Goal: Information Seeking & Learning: Learn about a topic

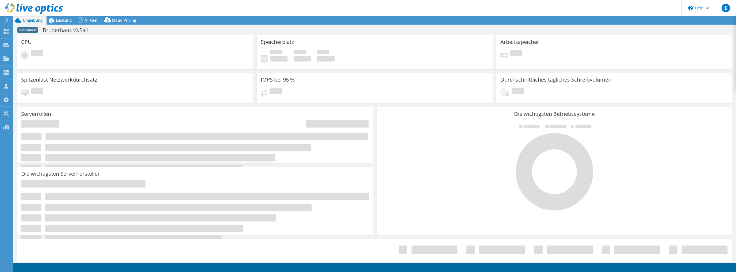
select select "USD"
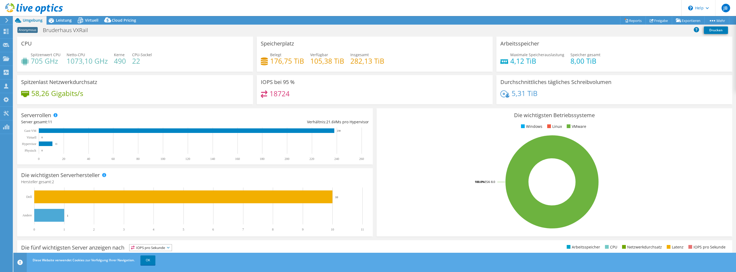
click at [84, 113] on div "Serverrollen Physische Server repräsentieren Bare-Metal-Server, die Ziel des Co…" at bounding box center [195, 136] width 356 height 56
click at [87, 21] on span "Virtuell" at bounding box center [91, 20] width 13 height 5
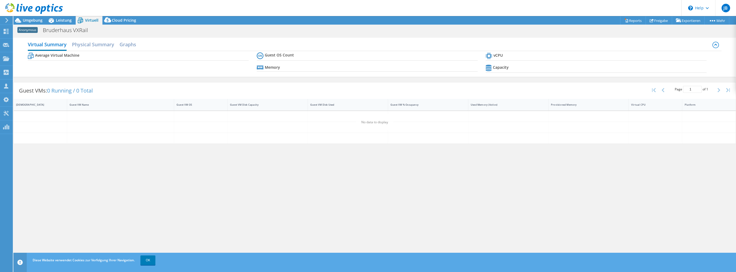
click at [97, 43] on h2 "Physical Summary" at bounding box center [93, 44] width 42 height 11
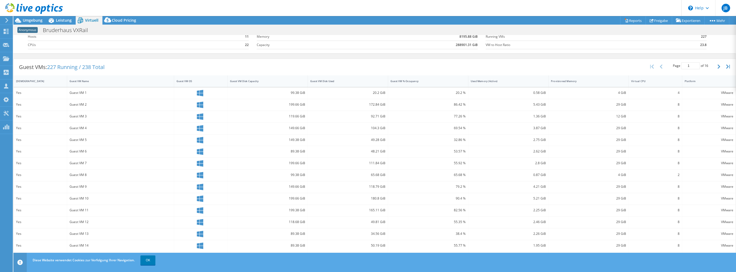
scroll to position [34, 0]
click at [151, 263] on link "OK" at bounding box center [147, 260] width 15 height 10
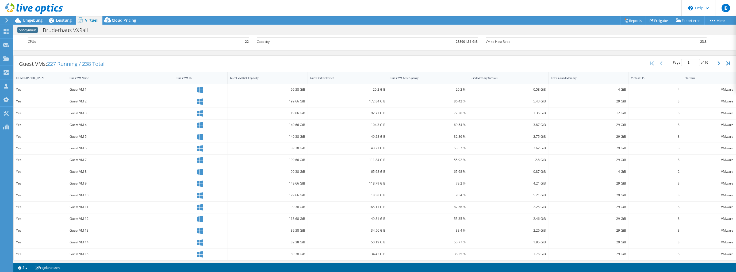
click at [64, 21] on span "Leistung" at bounding box center [64, 20] width 16 height 5
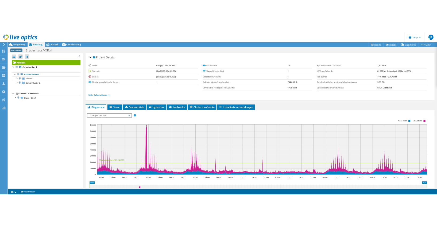
scroll to position [0, 0]
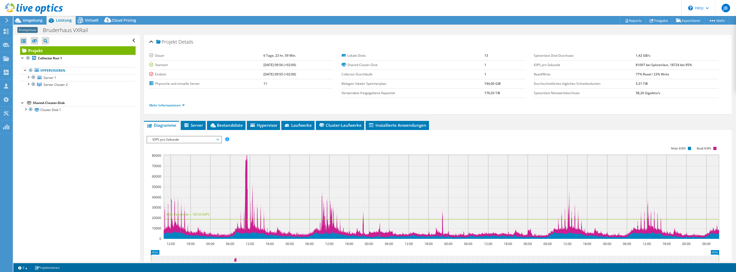
click at [28, 77] on div at bounding box center [27, 76] width 5 height 5
click at [25, 113] on link "Server Cluster 2" at bounding box center [78, 112] width 116 height 7
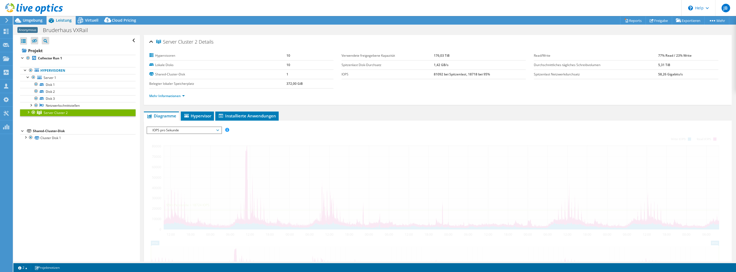
click at [26, 112] on div at bounding box center [27, 111] width 5 height 5
click at [28, 112] on div at bounding box center [27, 111] width 5 height 5
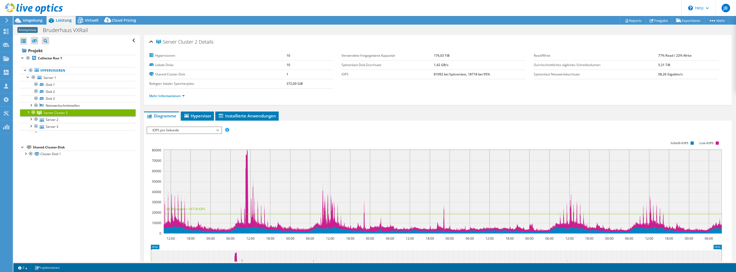
click at [28, 112] on div at bounding box center [27, 111] width 5 height 5
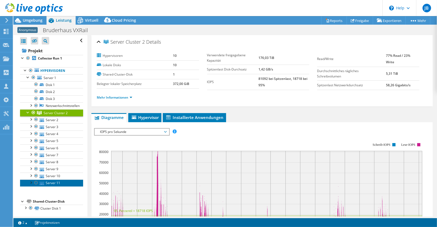
click at [61, 179] on link "Server 11" at bounding box center [51, 182] width 63 height 7
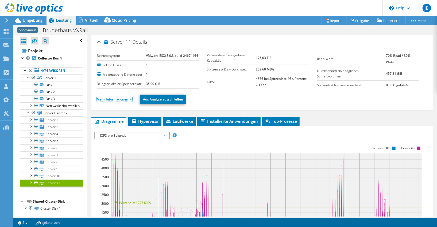
click at [116, 98] on link "Mehr Informationen" at bounding box center [115, 99] width 36 height 5
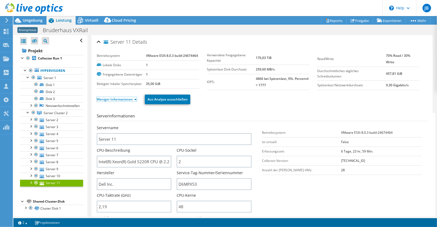
scroll to position [18, 0]
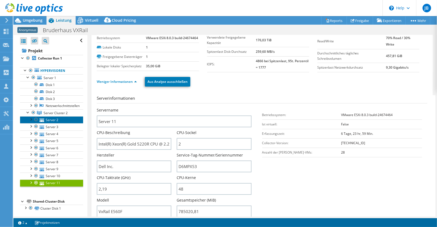
click at [60, 118] on link "Server 2" at bounding box center [51, 119] width 63 height 7
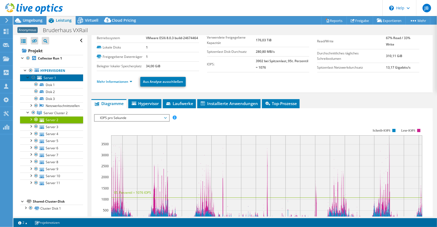
click at [56, 79] on link "Server 1" at bounding box center [51, 77] width 63 height 7
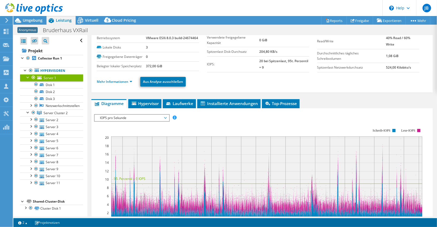
scroll to position [0, 0]
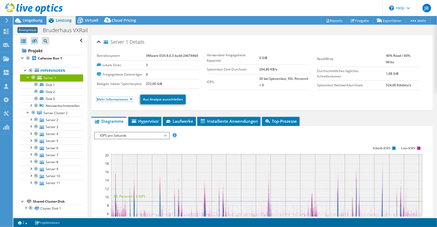
click at [119, 99] on link "Mehr Informationen" at bounding box center [115, 99] width 36 height 5
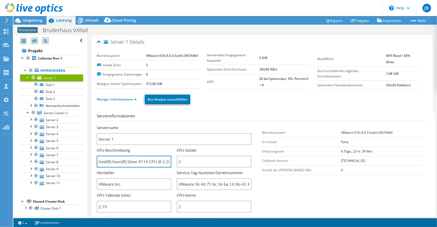
click at [144, 160] on input "Intel(R) Xeon(R) Silver 4114 CPU @ 2.20GHz 219 GHz" at bounding box center [134, 161] width 75 height 12
click at [387, 19] on link "Exportieren" at bounding box center [389, 20] width 33 height 8
click at [362, 20] on link "Freigabe" at bounding box center [360, 20] width 26 height 8
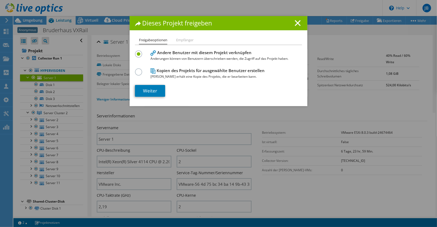
click at [325, 28] on div "Dieses Projekt freigeben Freigabeoptionen Empfänger Andere Benutzer mit diesem …" at bounding box center [218, 113] width 437 height 194
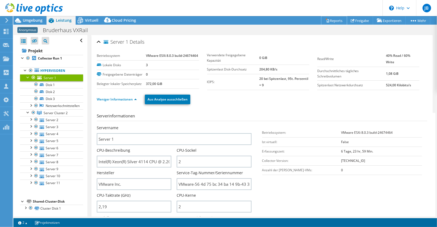
click at [330, 18] on link "Reports" at bounding box center [334, 20] width 26 height 8
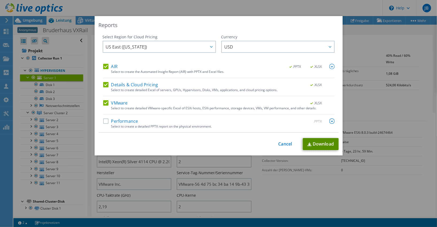
click at [320, 141] on link "Download" at bounding box center [321, 144] width 36 height 12
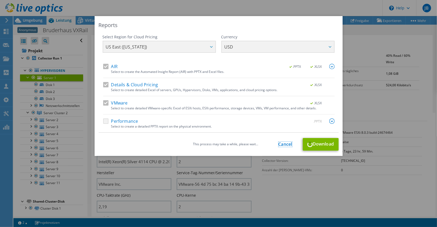
click at [283, 142] on link "Cancel" at bounding box center [286, 143] width 14 height 5
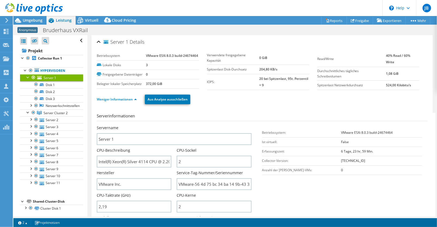
click at [89, 23] on div "Virtuell" at bounding box center [89, 20] width 27 height 9
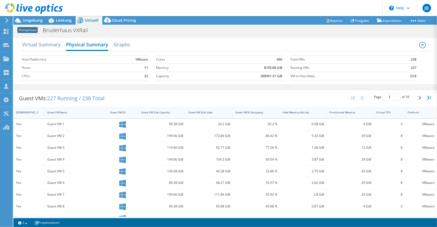
click at [121, 41] on h2 "Graphs" at bounding box center [122, 44] width 17 height 11
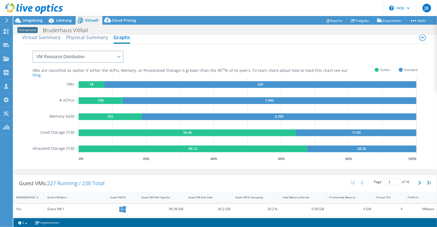
scroll to position [18, 0]
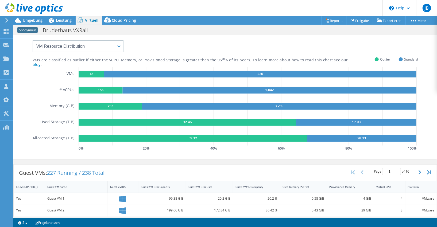
click at [59, 21] on span "Leistung" at bounding box center [64, 20] width 16 height 5
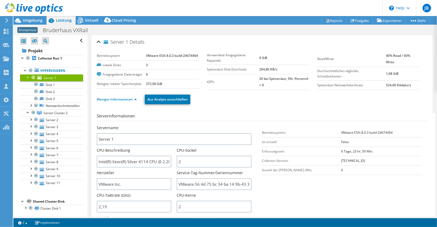
scroll to position [0, 0]
click at [52, 108] on ul "Server 1 Disk 1 Disk 2 Disk 3" at bounding box center [51, 130] width 63 height 112
click at [55, 111] on span "Server Cluster 2" at bounding box center [56, 112] width 24 height 5
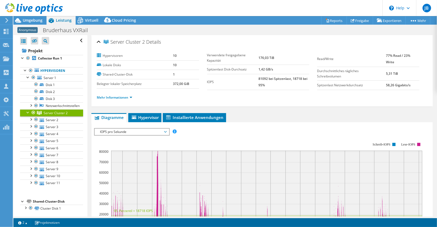
click at [145, 116] on span "Hypervisor" at bounding box center [145, 116] width 28 height 5
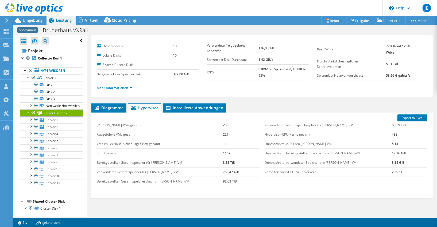
scroll to position [18, 0]
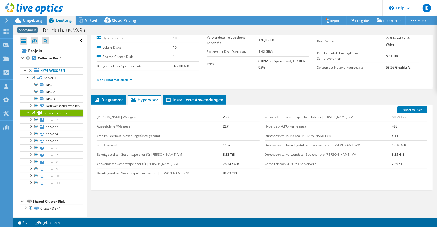
click at [413, 107] on link "Export to Excel" at bounding box center [413, 109] width 30 height 7
click at [110, 97] on span "Diagramme" at bounding box center [109, 99] width 30 height 5
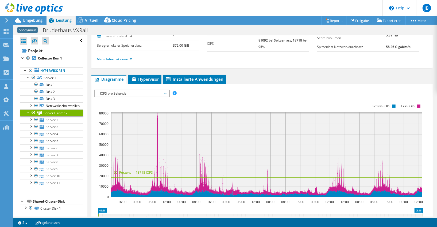
scroll to position [53, 0]
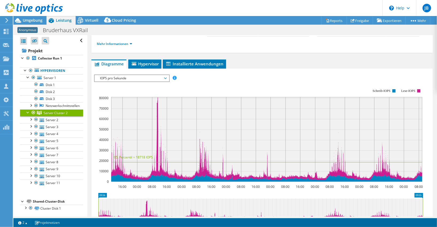
click at [122, 73] on div "IOPS pro Sekunde Disk-Durchsatz IO-Size Latenz Queue-Depth CPU-Prozentwert Arbe…" at bounding box center [262, 166] width 336 height 189
click at [124, 76] on span "IOPS pro Sekunde" at bounding box center [131, 78] width 69 height 6
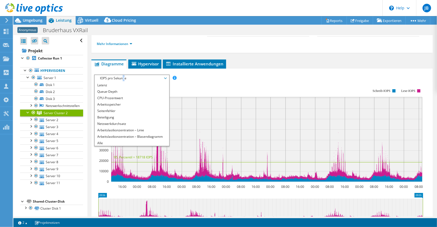
scroll to position [19, 0]
click at [113, 102] on li "Arbeitsspeicher" at bounding box center [132, 104] width 74 height 6
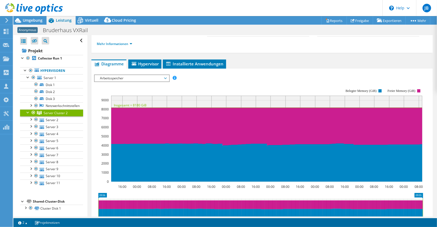
click at [239, 82] on rect at bounding box center [258, 135] width 329 height 107
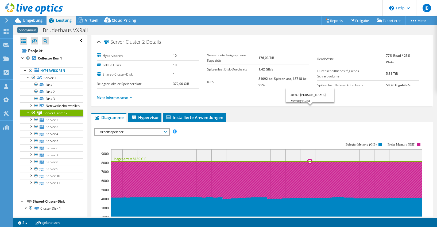
select select "USD"
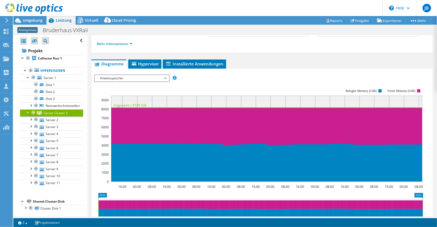
click at [116, 82] on rect at bounding box center [258, 135] width 329 height 107
click at [114, 75] on span "Arbeitsspeicher" at bounding box center [131, 78] width 69 height 6
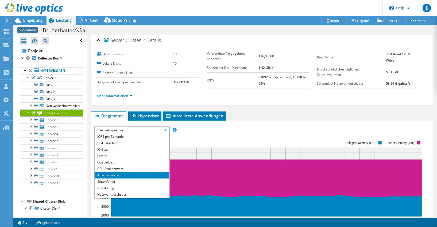
scroll to position [0, 0]
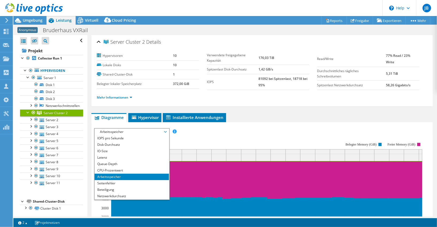
click at [106, 168] on li "CPU-Prozentwert" at bounding box center [132, 170] width 74 height 6
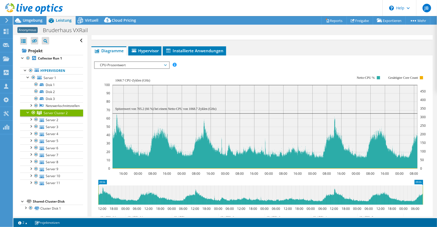
scroll to position [53, 0]
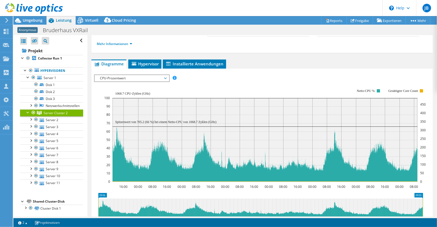
click at [146, 61] on span "Hypervisor" at bounding box center [145, 63] width 28 height 5
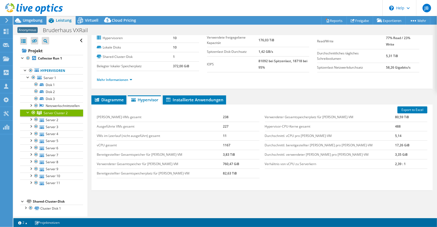
scroll to position [0, 0]
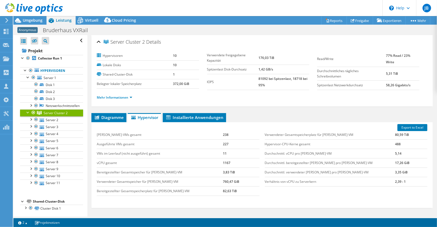
click at [111, 116] on span "Diagramme" at bounding box center [109, 116] width 30 height 5
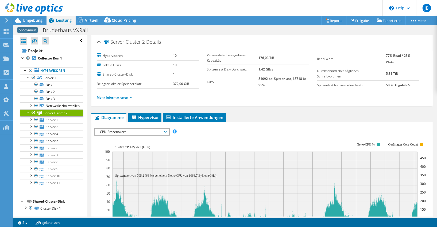
click at [273, 55] on td "176,03 TiB" at bounding box center [284, 58] width 51 height 14
click at [272, 56] on b "176,03 TiB" at bounding box center [267, 57] width 16 height 5
click at [270, 55] on td "176,03 TiB" at bounding box center [284, 58] width 51 height 14
click at [112, 131] on span "CPU-Prozentwert" at bounding box center [131, 131] width 69 height 6
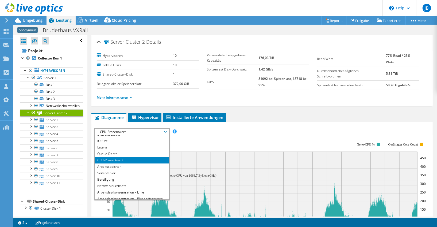
scroll to position [19, 0]
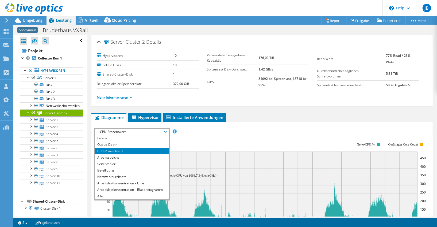
click at [214, 131] on div "IOPS pro Sekunde Disk-Durchsatz IO-Size Latenz Queue-Depth CPU-Prozentwert Arbe…" at bounding box center [262, 131] width 336 height 7
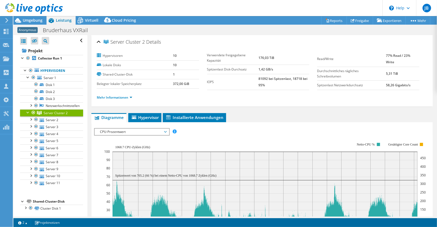
click at [176, 118] on span "Installierte Anwendungen" at bounding box center [195, 116] width 58 height 5
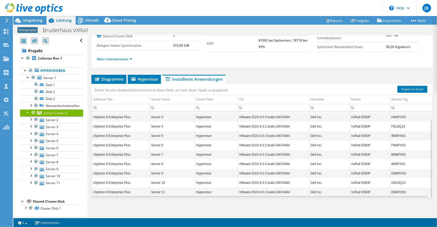
scroll to position [39, 0]
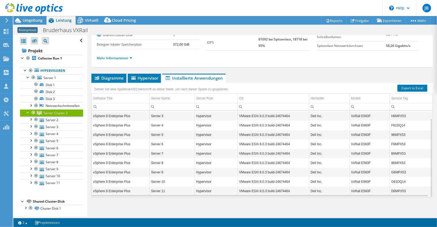
click at [54, 112] on span "Server Cluster 2" at bounding box center [56, 112] width 24 height 5
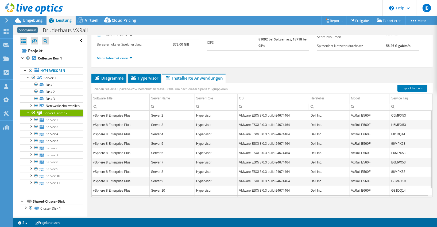
click at [83, 19] on icon at bounding box center [80, 20] width 9 height 9
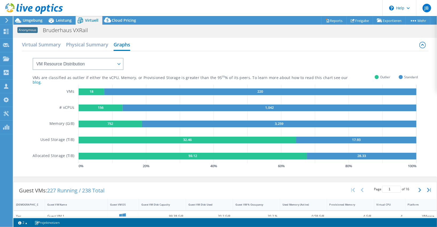
click at [81, 47] on h2 "Physical Summary" at bounding box center [87, 44] width 42 height 11
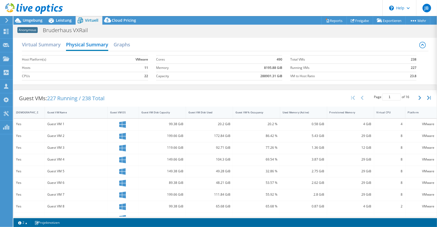
click at [48, 44] on h2 "Virtual Summary" at bounding box center [41, 44] width 39 height 11
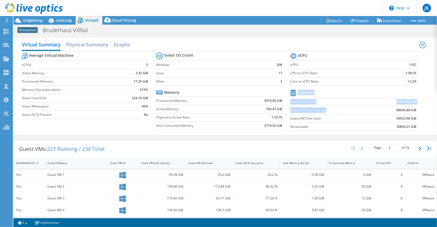
drag, startPoint x: 393, startPoint y: 109, endPoint x: 422, endPoint y: 110, distance: 28.9
click at [424, 110] on div "Average Virtual Machine vCPUs 5 Active Memory 3.35 GiB Provisioned Memory 17.26…" at bounding box center [225, 92] width 407 height 82
click at [422, 110] on section "vCPU vCPU 1167 CPU to vCPU Ratio 1:58.35 Core to vCPU Ratio 1:2.39 Capacity Vir…" at bounding box center [357, 92] width 134 height 82
click at [118, 42] on h2 "Graphs" at bounding box center [122, 44] width 17 height 11
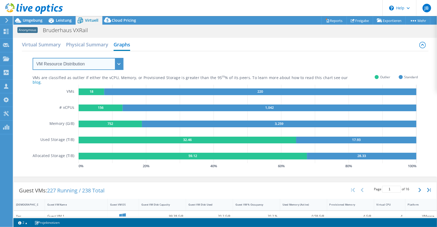
click at [81, 61] on select "VM Resource Distribution Provisioning Contrast Over Provisioning" at bounding box center [78, 64] width 91 height 12
click at [33, 58] on select "VM Resource Distribution Provisioning Contrast Over Provisioning" at bounding box center [78, 64] width 91 height 12
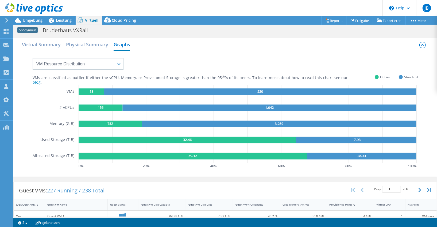
click at [78, 43] on h2 "Physical Summary" at bounding box center [87, 44] width 42 height 11
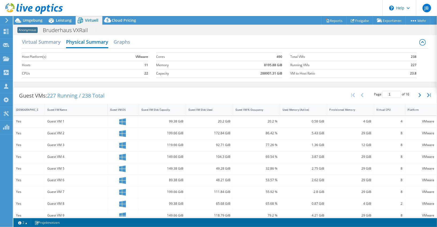
scroll to position [0, 0]
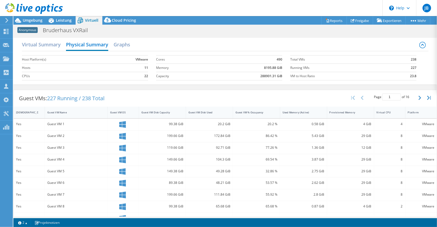
click at [42, 46] on h2 "Virtual Summary" at bounding box center [41, 44] width 39 height 11
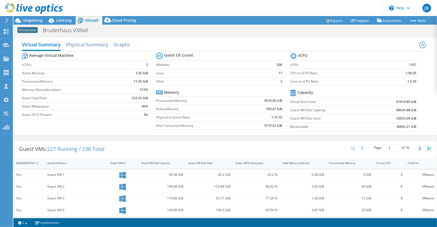
click at [272, 98] on b "3919.00 GiB" at bounding box center [273, 100] width 18 height 5
drag, startPoint x: 134, startPoint y: 48, endPoint x: 129, endPoint y: 48, distance: 4.8
click at [135, 48] on div "Virtual Summary Physical Summary Graphs" at bounding box center [225, 45] width 407 height 12
click at [86, 46] on h2 "Physical Summary" at bounding box center [87, 44] width 42 height 11
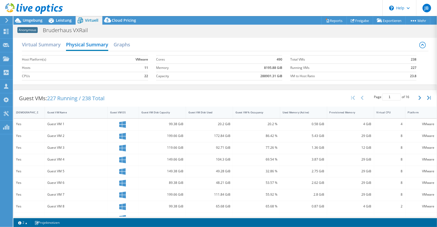
click at [126, 41] on h2 "Graphs" at bounding box center [122, 44] width 17 height 11
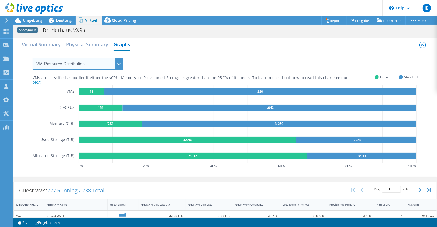
click at [69, 67] on select "VM Resource Distribution Provisioning Contrast Over Provisioning" at bounding box center [78, 64] width 91 height 12
click at [33, 58] on select "VM Resource Distribution Provisioning Contrast Over Provisioning" at bounding box center [78, 64] width 91 height 12
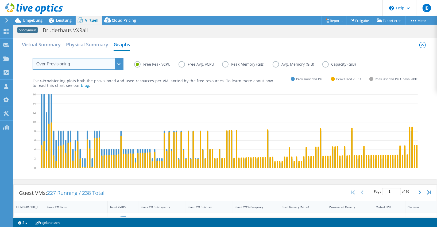
click at [61, 67] on select "VM Resource Distribution Provisioning Contrast Over Provisioning" at bounding box center [78, 64] width 91 height 12
click at [33, 58] on select "VM Resource Distribution Provisioning Contrast Over Provisioning" at bounding box center [78, 64] width 91 height 12
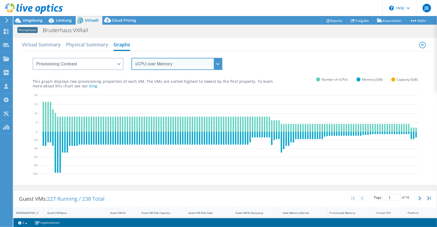
click at [158, 65] on select "vCPU over Memory vCPU over Capacity Memory over vCPU Memory over Capacity Capac…" at bounding box center [177, 64] width 91 height 12
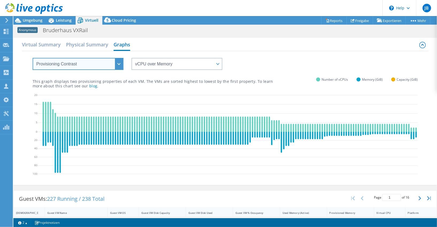
click at [60, 65] on select "VM Resource Distribution Provisioning Contrast Over Provisioning" at bounding box center [78, 64] width 91 height 12
click at [33, 58] on select "VM Resource Distribution Provisioning Contrast Over Provisioning" at bounding box center [78, 64] width 91 height 12
click at [60, 68] on select "VM Resource Distribution Provisioning Contrast Over Provisioning" at bounding box center [78, 64] width 91 height 12
select select "VM Resource Distribution"
click at [33, 58] on select "VM Resource Distribution Provisioning Contrast Over Provisioning" at bounding box center [78, 64] width 91 height 12
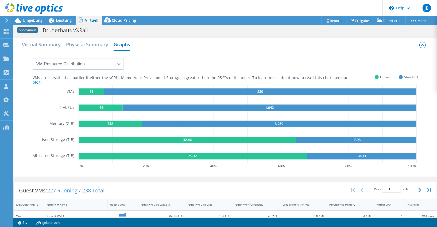
click at [189, 155] on text "59.12" at bounding box center [193, 155] width 9 height 5
click at [223, 162] on icon "18 220 156 1,042 752 3,259 32.46 17.93 59.12 28.33" at bounding box center [248, 124] width 339 height 78
click at [35, 18] on span "Umgebung" at bounding box center [33, 20] width 20 height 5
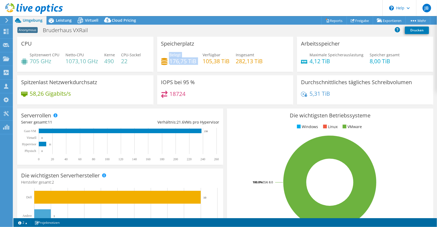
drag, startPoint x: 166, startPoint y: 62, endPoint x: 200, endPoint y: 63, distance: 34.0
click at [200, 63] on div "Belegt 176,75 TiB Verfügbar 105,38 TiB Insgesamt 282,13 TiB" at bounding box center [225, 60] width 128 height 17
click at [202, 67] on div "Belegt 176,75 TiB Verfügbar 105,38 TiB Insgesamt 282,13 TiB" at bounding box center [225, 60] width 128 height 17
drag, startPoint x: 235, startPoint y: 60, endPoint x: 273, endPoint y: 61, distance: 38.3
click at [273, 61] on div "Belegt 176,75 TiB Verfügbar 105,38 TiB Insgesamt 282,13 TiB" at bounding box center [225, 60] width 128 height 17
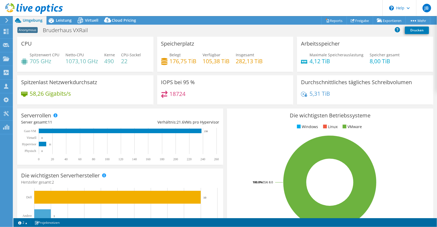
click at [271, 63] on div "Belegt 176,75 TiB Verfügbar 105,38 TiB Insgesamt 282,13 TiB" at bounding box center [225, 60] width 128 height 17
click at [60, 18] on span "Leistung" at bounding box center [64, 20] width 16 height 5
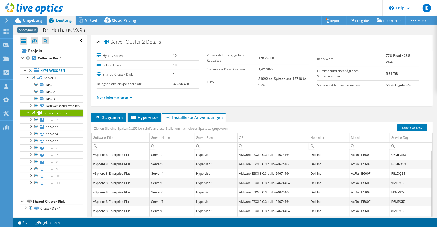
click at [175, 83] on b "372,00 GiB" at bounding box center [181, 83] width 16 height 5
click at [228, 55] on label "Verwendete freigegebene Kapazität" at bounding box center [232, 57] width 51 height 11
click at [121, 95] on link "Mehr Informationen" at bounding box center [115, 97] width 36 height 5
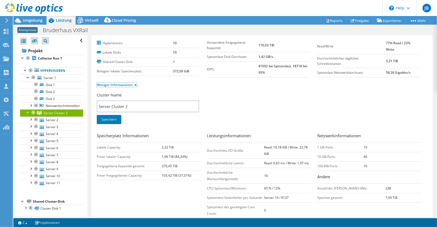
scroll to position [18, 0]
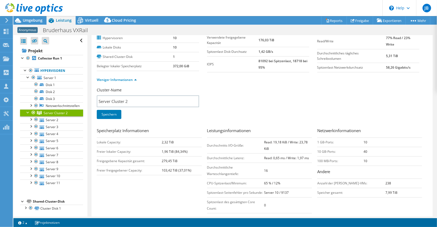
click at [165, 159] on b "279,45 TiB" at bounding box center [170, 160] width 16 height 5
click at [190, 158] on td "279,45 TiB" at bounding box center [182, 160] width 40 height 9
click at [170, 160] on b "279,45 TiB" at bounding box center [170, 160] width 16 height 5
click at [225, 102] on div "Cluster-Name Server Cluster 2 Speichern" at bounding box center [262, 106] width 331 height 38
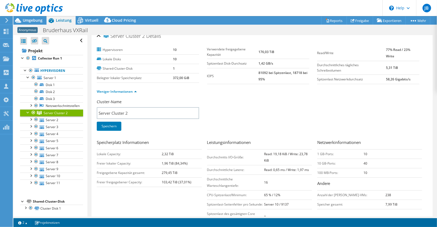
scroll to position [0, 0]
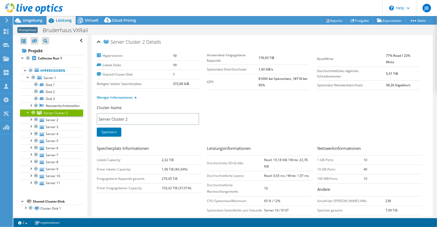
click at [88, 18] on span "Virtuell" at bounding box center [91, 20] width 13 height 5
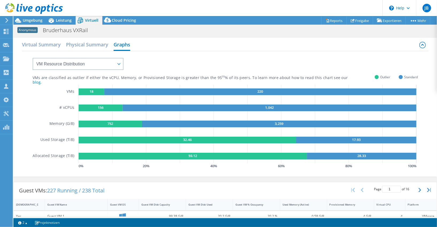
click at [63, 19] on span "Leistung" at bounding box center [64, 20] width 16 height 5
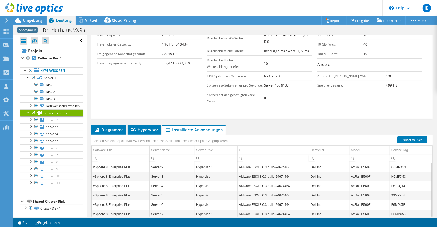
click at [102, 125] on li "Diagramme" at bounding box center [108, 129] width 35 height 9
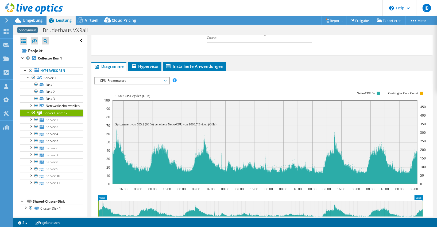
scroll to position [214, 0]
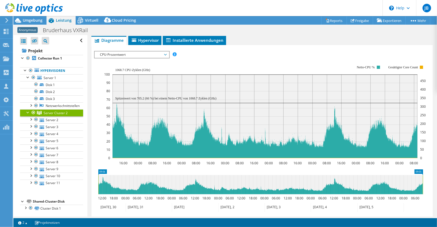
click at [127, 55] on span "CPU-Prozentwert" at bounding box center [131, 54] width 69 height 6
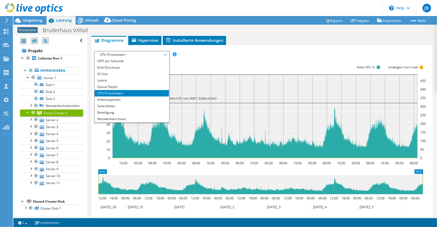
scroll to position [0, 0]
click at [112, 59] on li "IOPS pro Sekunde" at bounding box center [132, 61] width 74 height 6
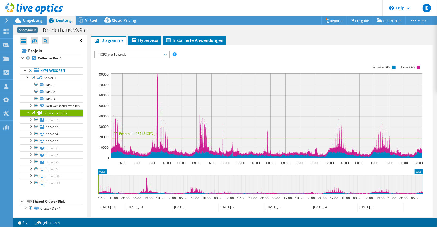
click at [111, 53] on span "IOPS pro Sekunde" at bounding box center [131, 54] width 69 height 6
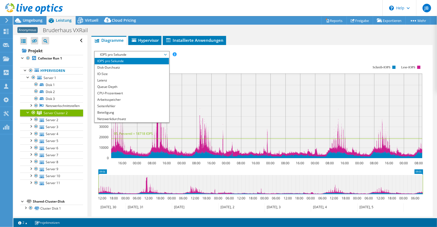
click at [112, 71] on li "IO-Size" at bounding box center [132, 74] width 74 height 6
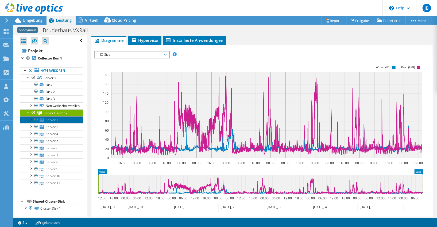
click at [55, 116] on link "Server 2" at bounding box center [51, 119] width 63 height 7
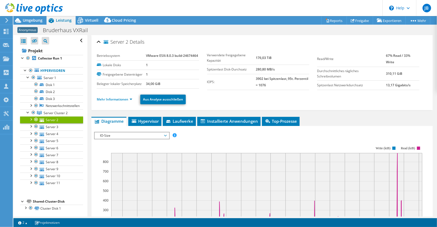
click at [182, 120] on span "Laufwerke" at bounding box center [180, 120] width 28 height 5
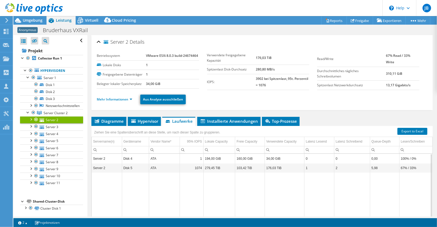
drag, startPoint x: 60, startPoint y: 112, endPoint x: 73, endPoint y: 111, distance: 13.1
click at [60, 112] on span "Server Cluster 2" at bounding box center [56, 112] width 24 height 5
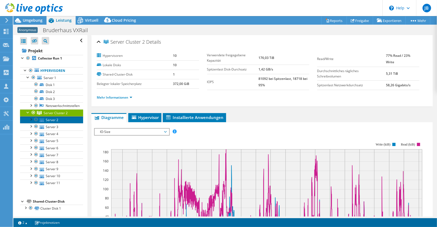
drag, startPoint x: 48, startPoint y: 118, endPoint x: 51, endPoint y: 118, distance: 3.5
click at [48, 118] on link "Server 2" at bounding box center [51, 119] width 63 height 7
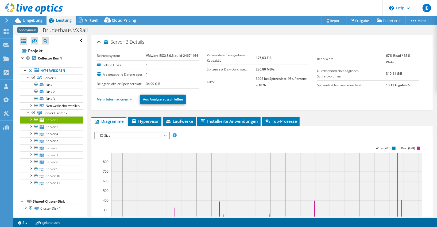
click at [187, 120] on span "Laufwerke" at bounding box center [180, 120] width 28 height 5
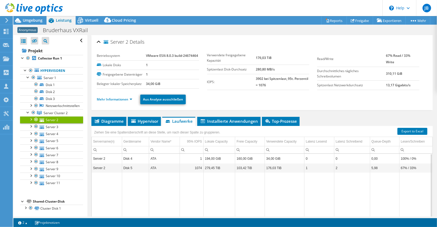
click at [374, 179] on td "Data grid" at bounding box center [384, 205] width 29 height 67
click at [255, 164] on td "103,42 TiB" at bounding box center [250, 167] width 30 height 9
drag, startPoint x: 414, startPoint y: 167, endPoint x: 390, endPoint y: 167, distance: 24.3
click at [390, 167] on tr "Server 2 Disk 5 ATA 1074 279,45 TiB 103,42 TiB 176,03 TiB 1 2 5,98 67% / 33%" at bounding box center [262, 167] width 341 height 9
click at [172, 166] on td "ATA" at bounding box center [164, 167] width 31 height 9
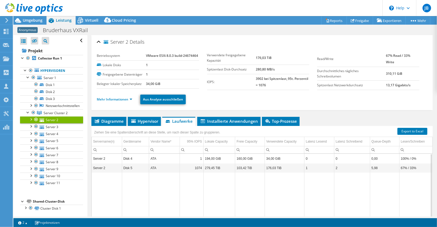
click at [228, 165] on td "279,45 TiB" at bounding box center [220, 167] width 32 height 9
click at [109, 100] on link "Mehr Informationen" at bounding box center [115, 99] width 36 height 5
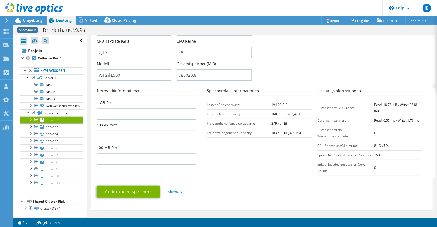
scroll to position [160, 0]
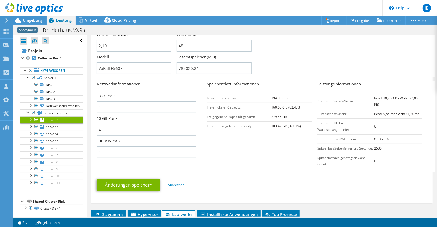
click at [31, 118] on div at bounding box center [30, 118] width 5 height 5
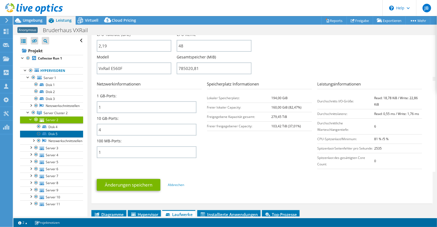
click at [57, 133] on link "Disk 5" at bounding box center [51, 133] width 63 height 7
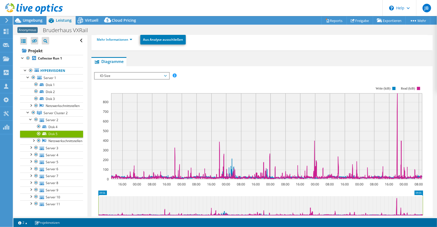
scroll to position [71, 0]
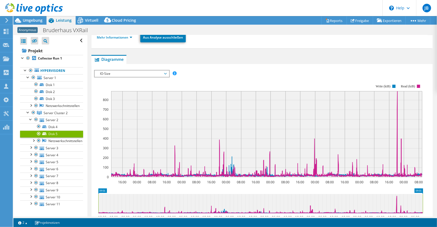
drag, startPoint x: 200, startPoint y: 58, endPoint x: 193, endPoint y: 62, distance: 7.7
click at [200, 58] on ul "Diagramme Server Bestandsliste Hypervisor Laufwerke Cluster-Laufwerke Installie…" at bounding box center [262, 59] width 342 height 9
click at [141, 73] on span "IO-Size" at bounding box center [131, 73] width 69 height 6
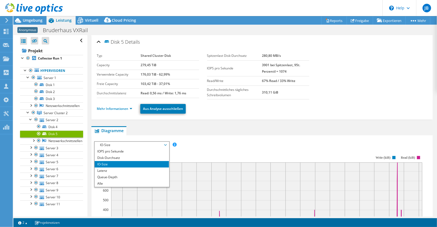
scroll to position [18, 0]
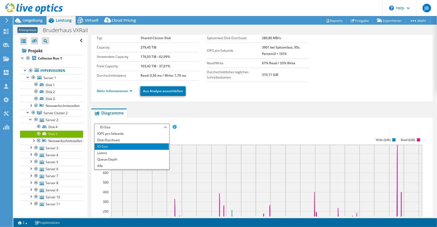
click at [109, 132] on li "IOPS pro Sekunde" at bounding box center [132, 133] width 74 height 6
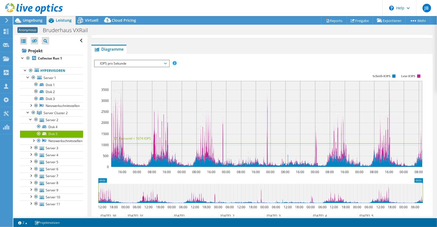
scroll to position [89, 0]
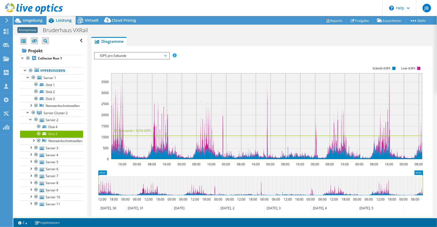
click at [50, 115] on link "Server Cluster 2" at bounding box center [51, 112] width 63 height 7
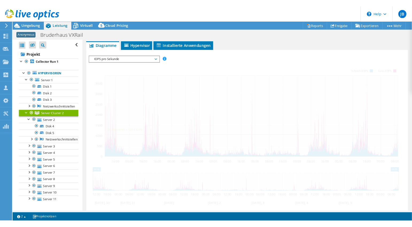
scroll to position [76, 0]
